Goal: Information Seeking & Learning: Learn about a topic

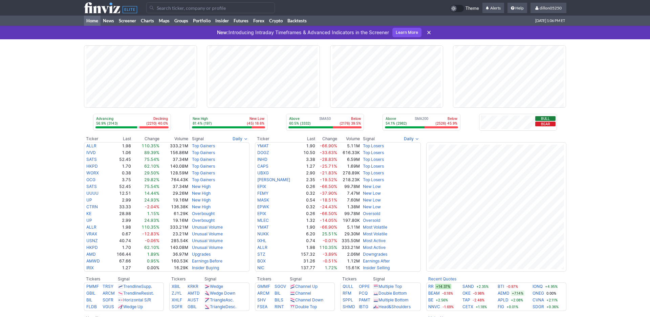
click at [194, 13] on input "Search" at bounding box center [210, 7] width 129 height 11
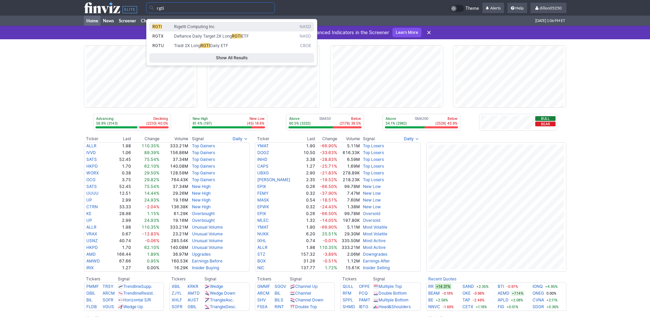
click at [154, 29] on span "RGTI" at bounding box center [156, 26] width 9 height 5
type input "RGTI"
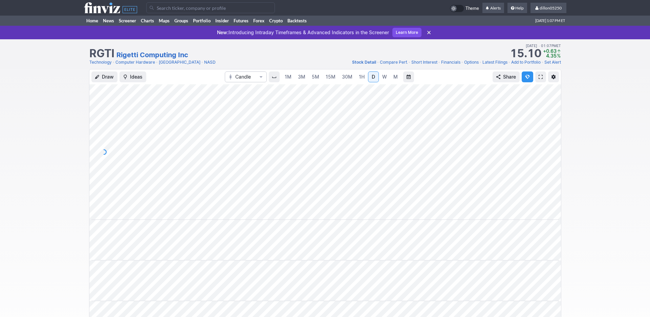
click at [538, 79] on span at bounding box center [540, 76] width 4 height 5
click at [96, 26] on link "Home" at bounding box center [92, 21] width 17 height 10
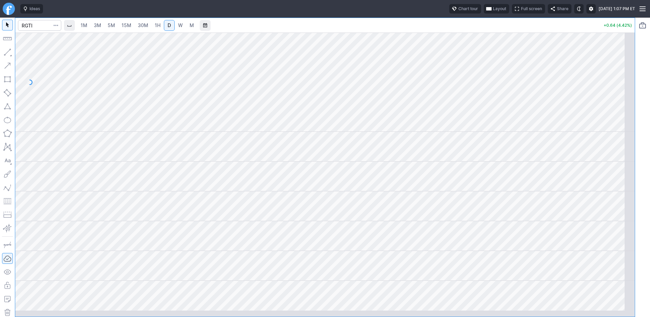
click at [493, 12] on span "Layout" at bounding box center [499, 8] width 13 height 7
click at [437, 29] on button "Layout" at bounding box center [432, 26] width 9 height 9
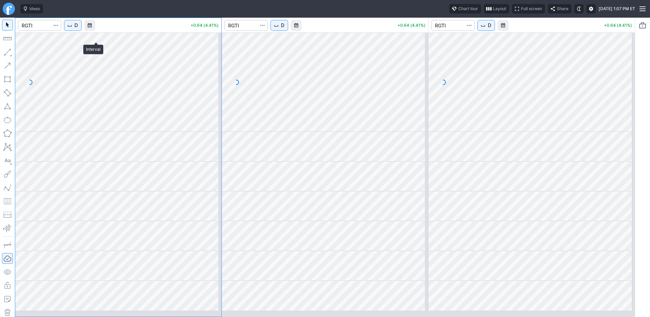
click at [78, 29] on span "D" at bounding box center [75, 25] width 3 height 7
click at [96, 53] on span "1 Minute" at bounding box center [101, 49] width 22 height 7
click at [284, 29] on span "D" at bounding box center [282, 25] width 3 height 7
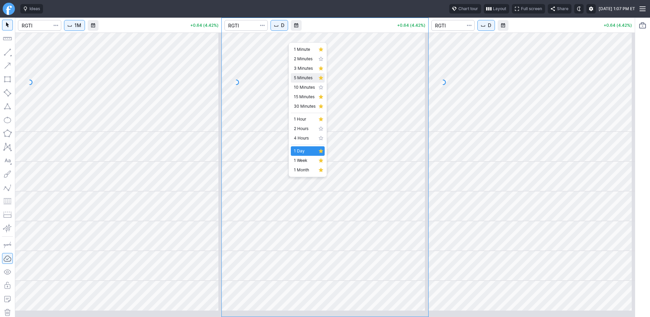
click at [301, 81] on span "5 Minutes" at bounding box center [305, 77] width 22 height 7
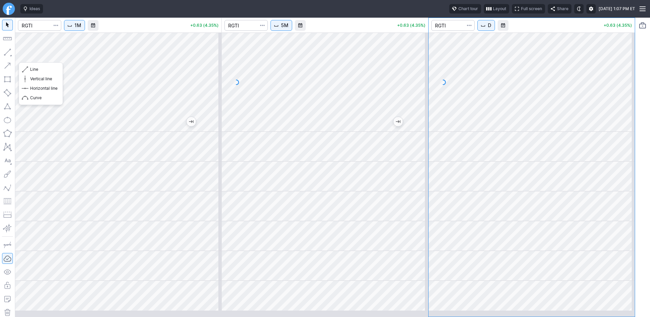
click at [8, 58] on button "button" at bounding box center [7, 52] width 11 height 11
click at [41, 72] on span "Line" at bounding box center [43, 69] width 27 height 7
click at [621, 74] on div at bounding box center [627, 80] width 14 height 82
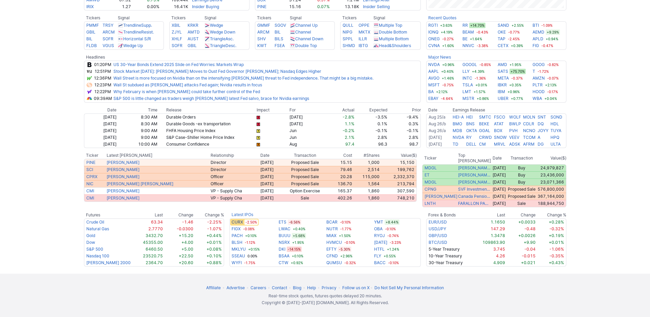
scroll to position [286, 0]
